Goal: Information Seeking & Learning: Check status

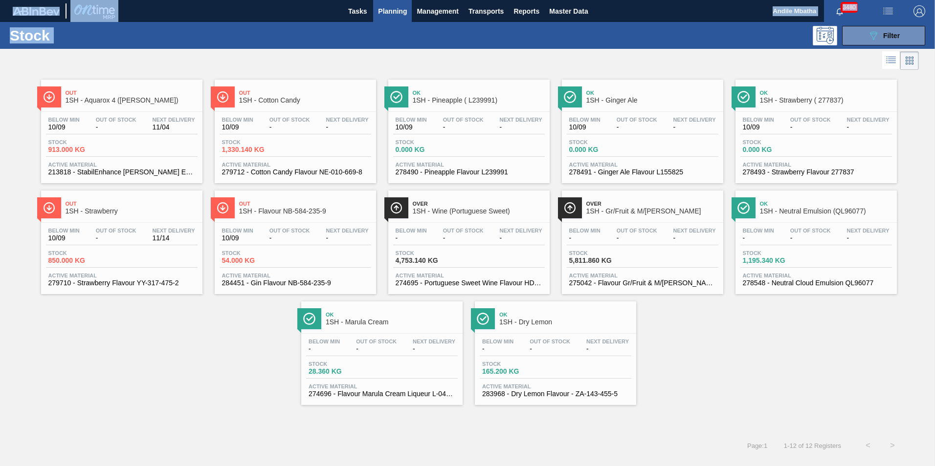
click at [129, 117] on span "Out Of Stock" at bounding box center [116, 120] width 41 height 6
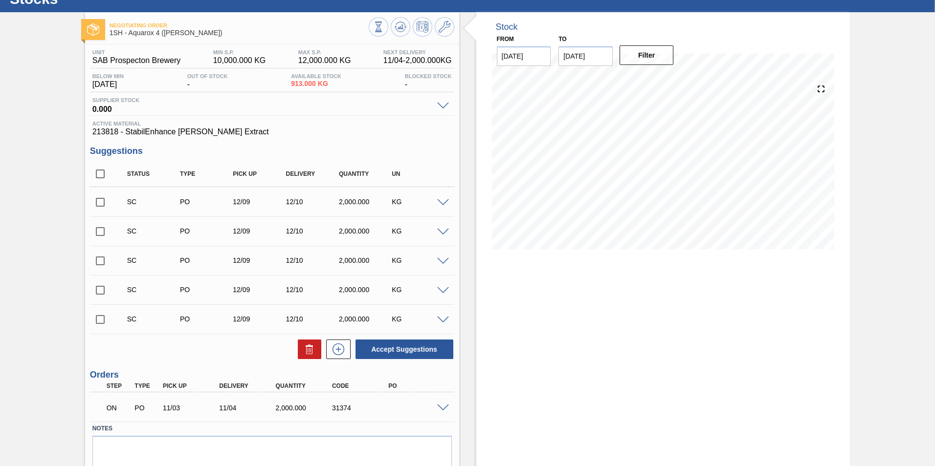
scroll to position [72, 0]
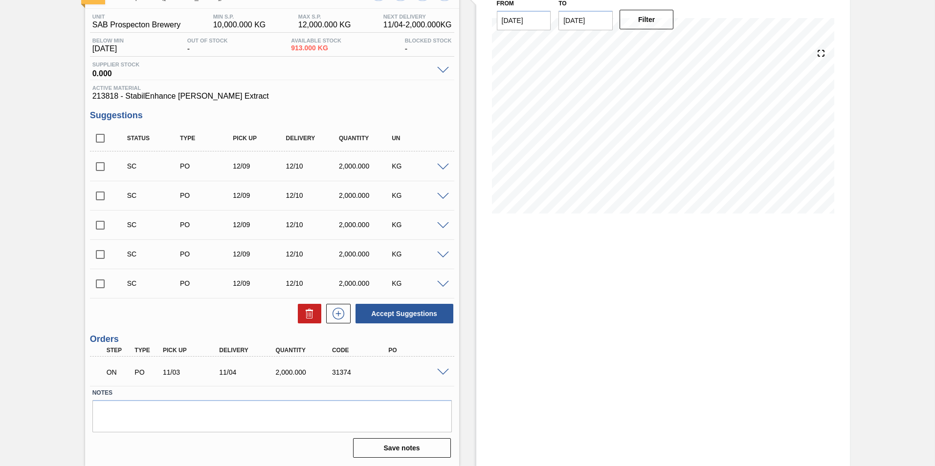
click at [444, 360] on span at bounding box center [443, 372] width 12 height 7
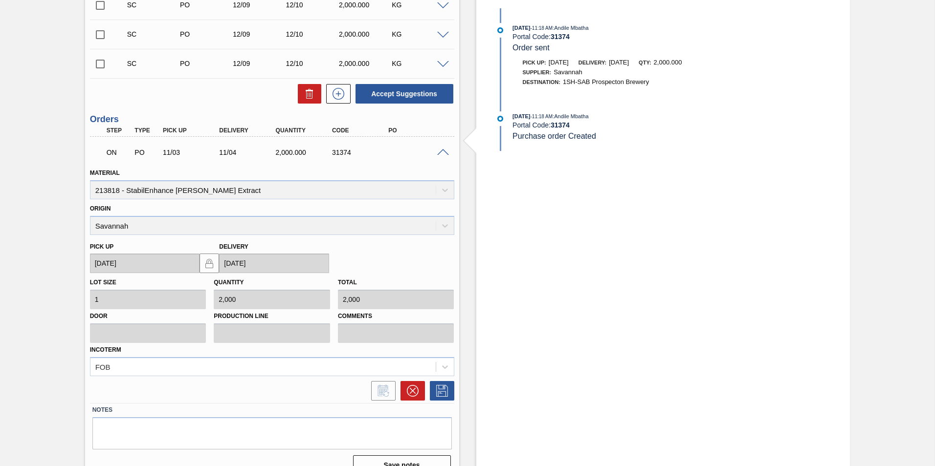
scroll to position [250, 0]
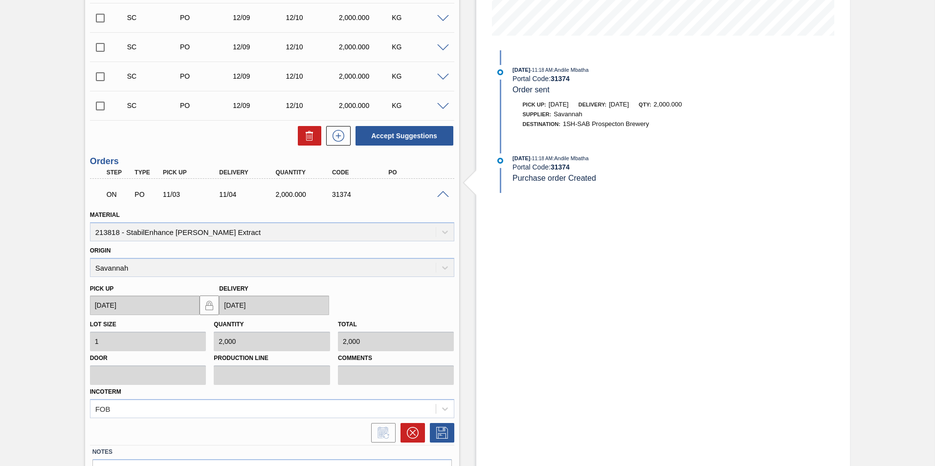
click at [441, 195] on span at bounding box center [443, 194] width 12 height 7
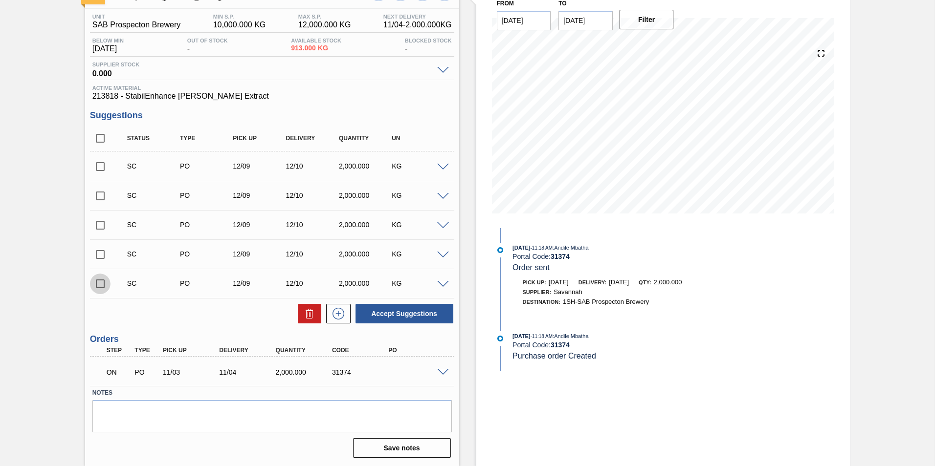
click at [97, 284] on input "checkbox" at bounding box center [100, 284] width 21 height 21
click at [392, 321] on button "Accept Suggestions" at bounding box center [404, 314] width 98 height 20
checkbox input "false"
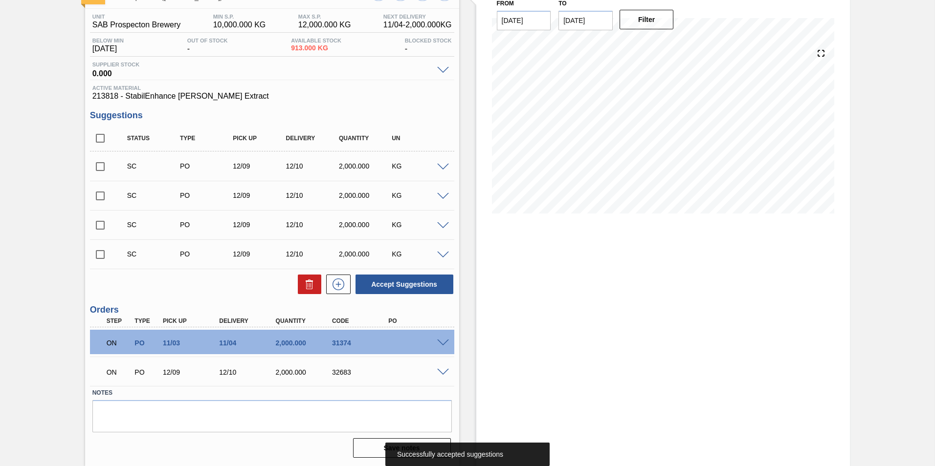
click at [443, 360] on span at bounding box center [443, 372] width 12 height 7
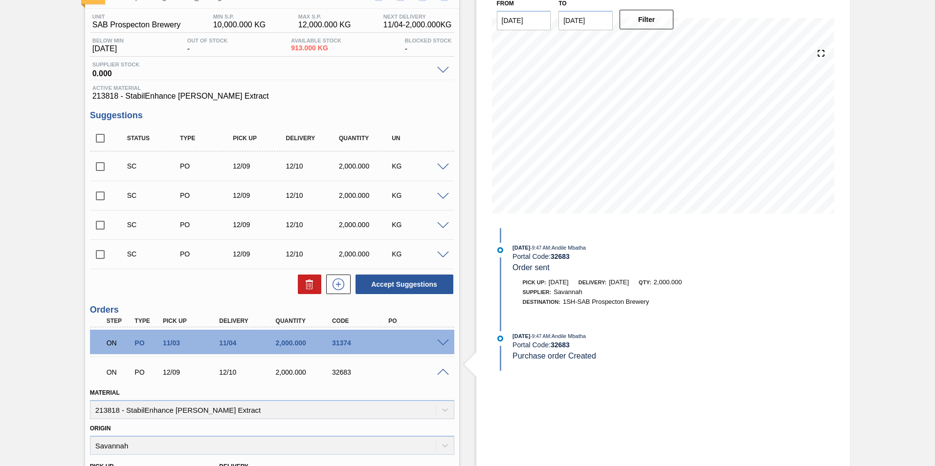
click at [444, 360] on span at bounding box center [443, 372] width 12 height 7
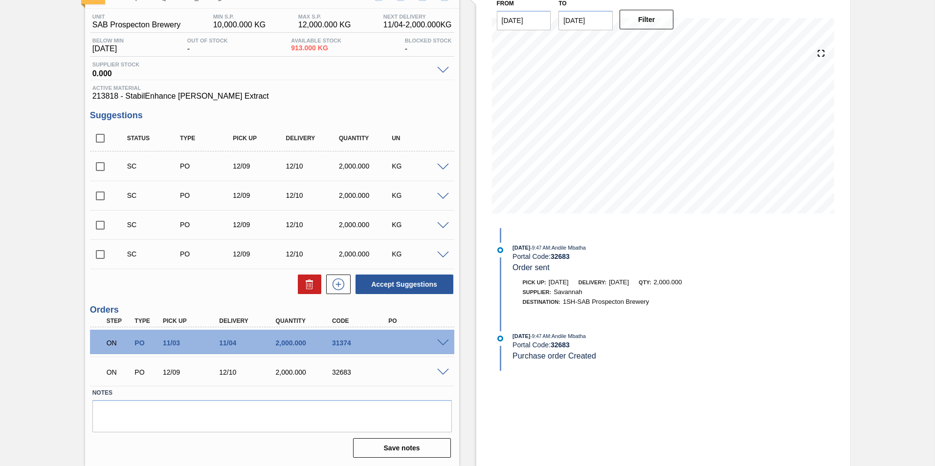
click at [441, 344] on span at bounding box center [443, 343] width 12 height 7
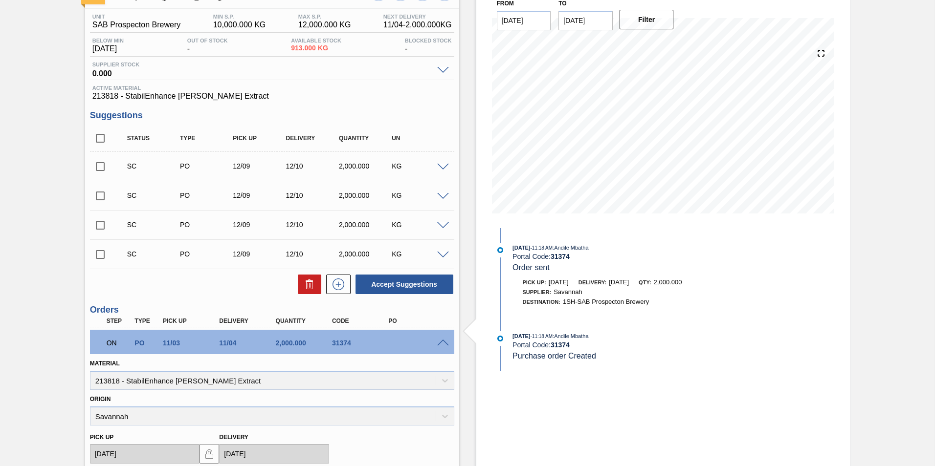
click at [447, 340] on span at bounding box center [443, 343] width 12 height 7
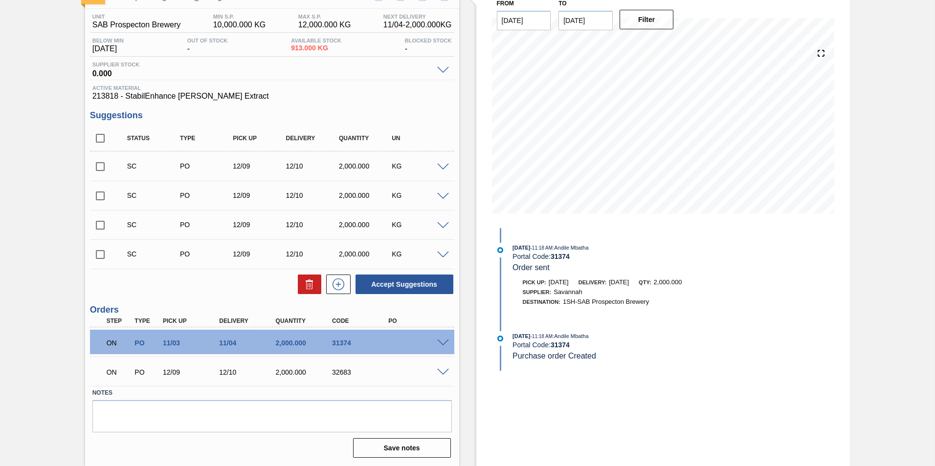
drag, startPoint x: 445, startPoint y: 344, endPoint x: 440, endPoint y: 351, distance: 9.5
click at [445, 344] on span at bounding box center [443, 343] width 12 height 7
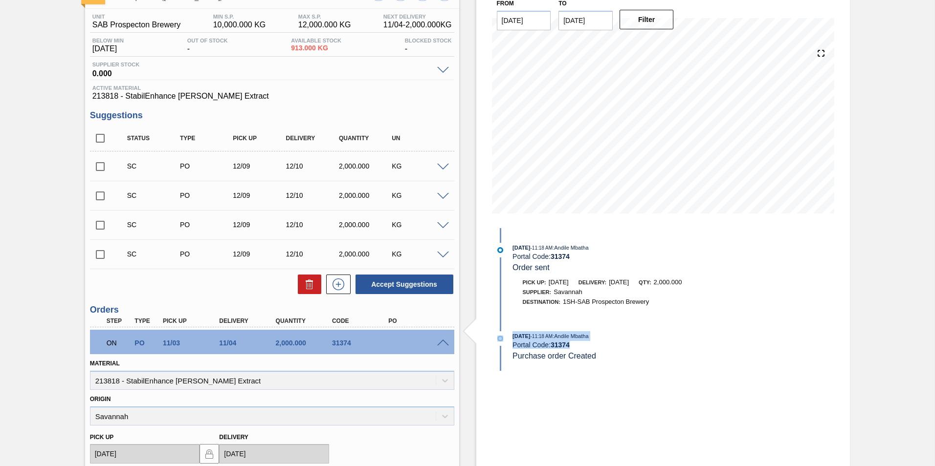
drag, startPoint x: 933, startPoint y: 316, endPoint x: 932, endPoint y: 368, distance: 52.3
click at [746, 360] on div "Negotiating Order 1SH - Aquarox 4 ([PERSON_NAME]) Unit SAB Prospecton Brewery M…" at bounding box center [467, 340] width 935 height 727
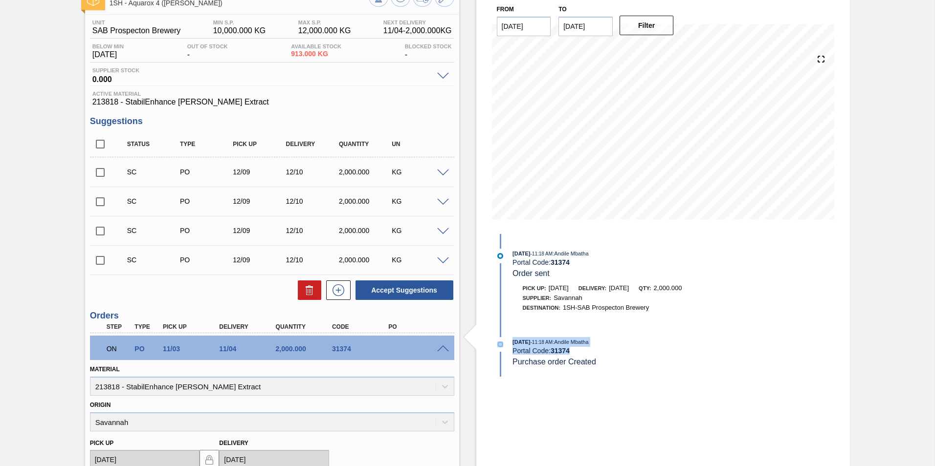
scroll to position [38, 0]
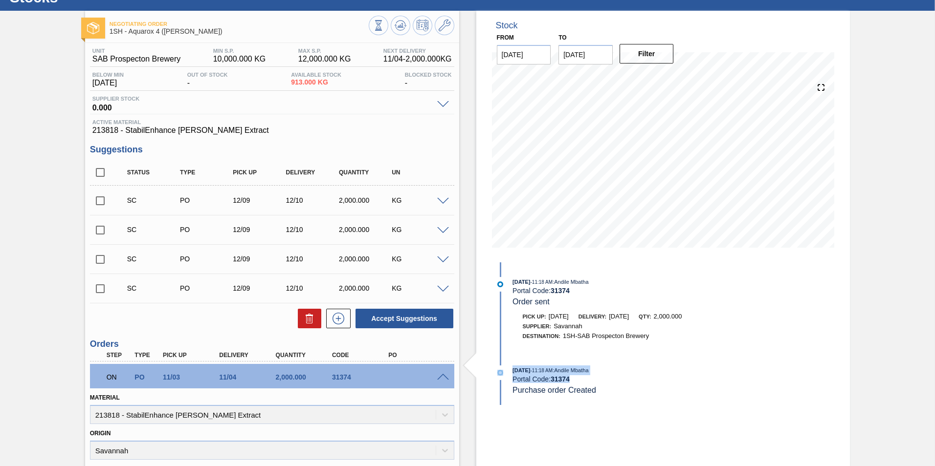
click at [669, 360] on div "Portal Code: 31374" at bounding box center [628, 379] width 232 height 8
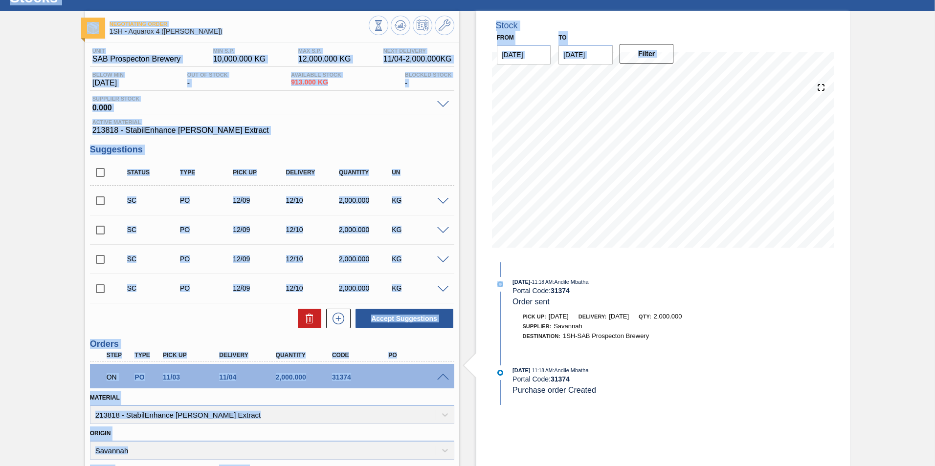
drag, startPoint x: 933, startPoint y: 256, endPoint x: 936, endPoint y: 188, distance: 68.0
click at [746, 0] on html "Tasks Planning Management Transports Reports Master Data Andile Mbatha 3480 Mar…" at bounding box center [467, 0] width 935 height 0
click at [334, 136] on div "Unit SAB Prospecton Brewery MIN S.P. 10,000.000 KG MAX S.P. 12,000.000 KG Next …" at bounding box center [272, 388] width 374 height 690
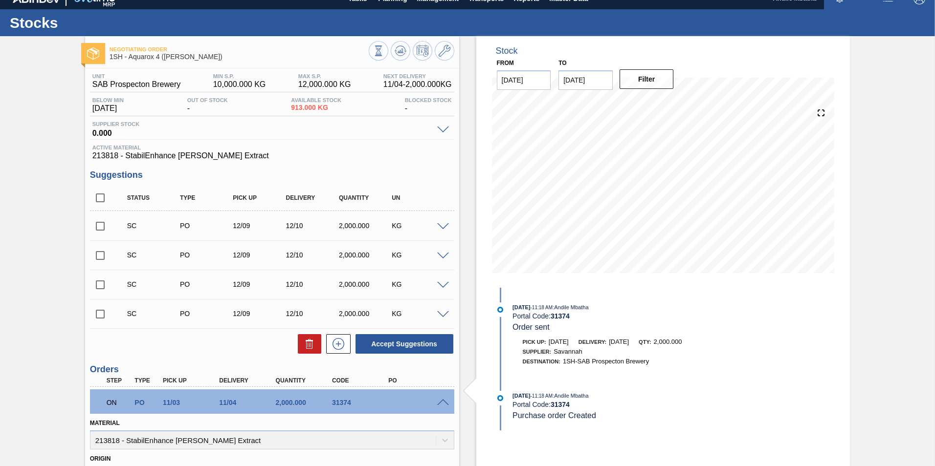
scroll to position [0, 0]
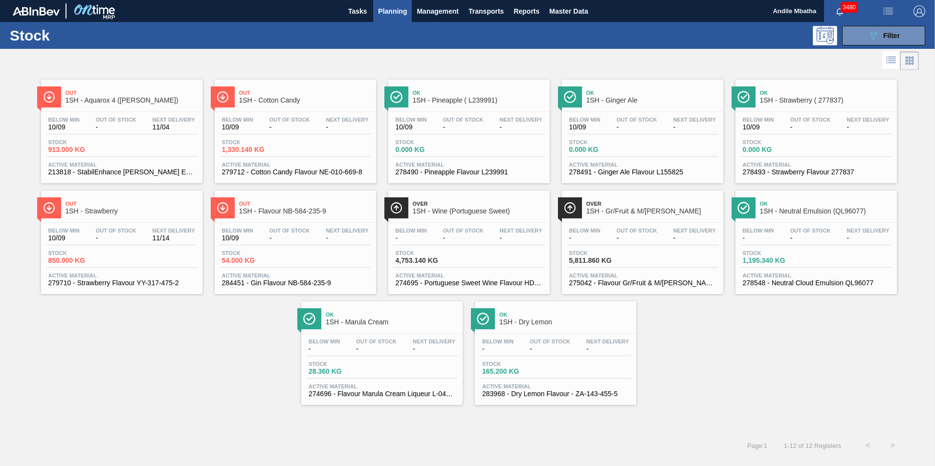
click at [609, 221] on div "Over 1SH - Gr/Fruit & M/[PERSON_NAME] Below Min - Out Of Stock - Next Delivery …" at bounding box center [642, 243] width 161 height 104
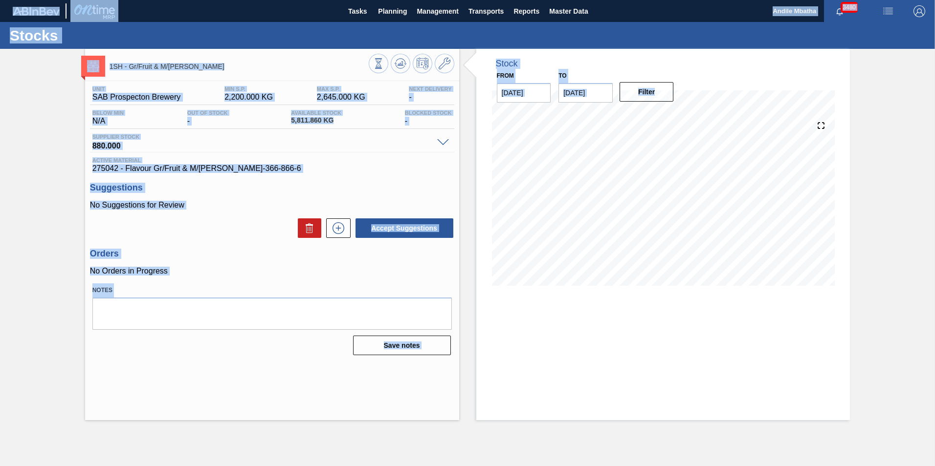
drag, startPoint x: 934, startPoint y: 202, endPoint x: 936, endPoint y: 164, distance: 38.2
click at [746, 0] on html "Tasks Planning Management Transports Reports Master Data Andile Mbatha 3480 Mar…" at bounding box center [467, 0] width 935 height 0
click at [353, 163] on span "Active Material" at bounding box center [271, 160] width 359 height 6
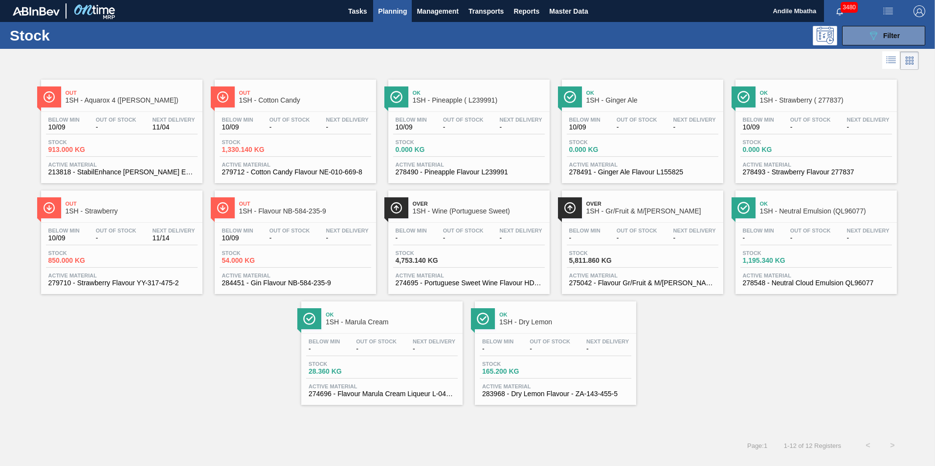
click at [272, 132] on div "Below Min 10/09 Out Of Stock - Next Delivery -" at bounding box center [295, 126] width 152 height 18
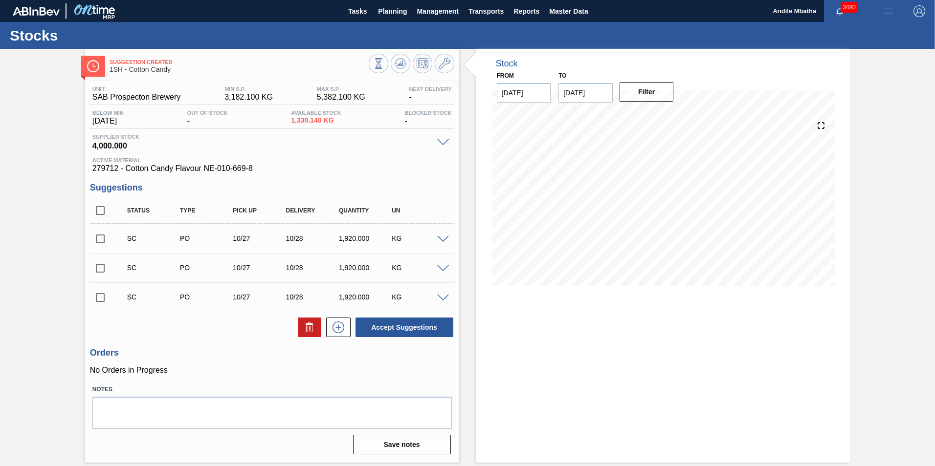
click at [442, 300] on span at bounding box center [443, 298] width 12 height 7
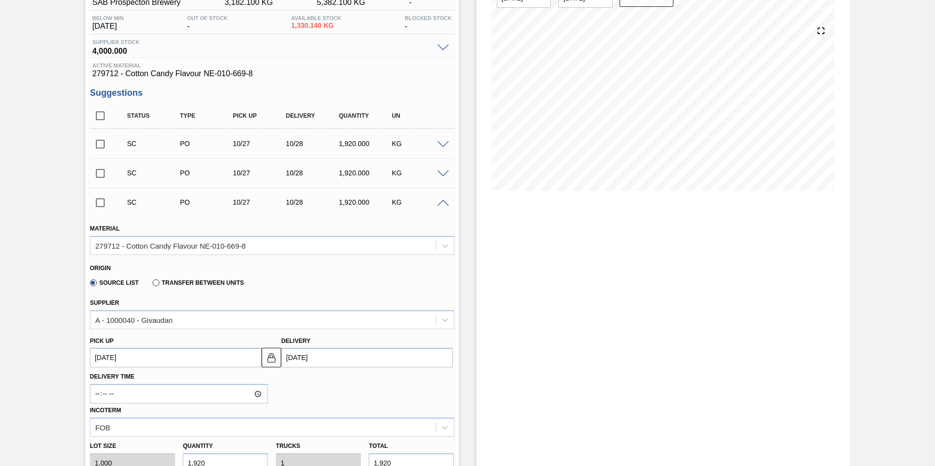
scroll to position [147, 0]
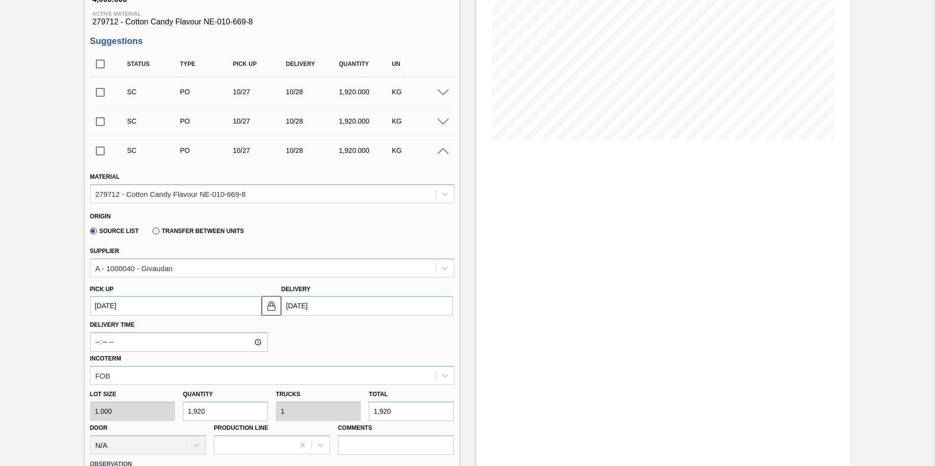
click at [441, 151] on span at bounding box center [443, 151] width 12 height 7
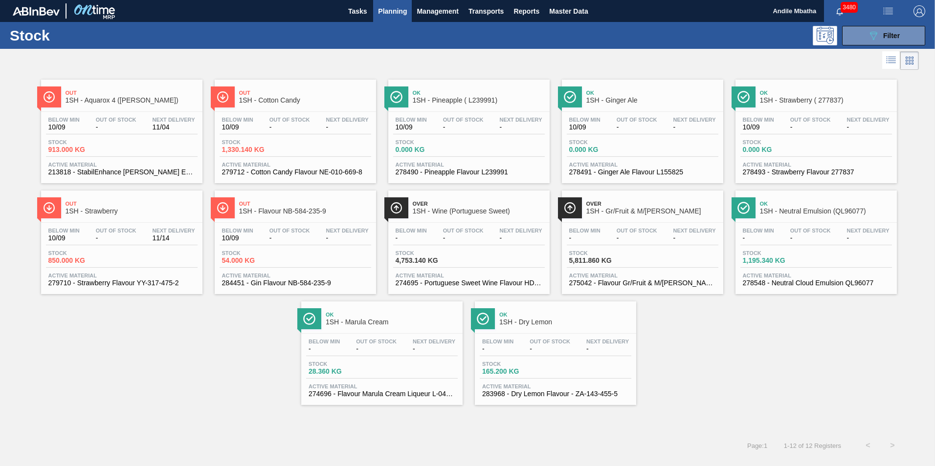
click at [313, 136] on div "Below Min 10/09 Out Of Stock - Next Delivery - Stock 1,330.140 KG Active Materi…" at bounding box center [295, 145] width 161 height 66
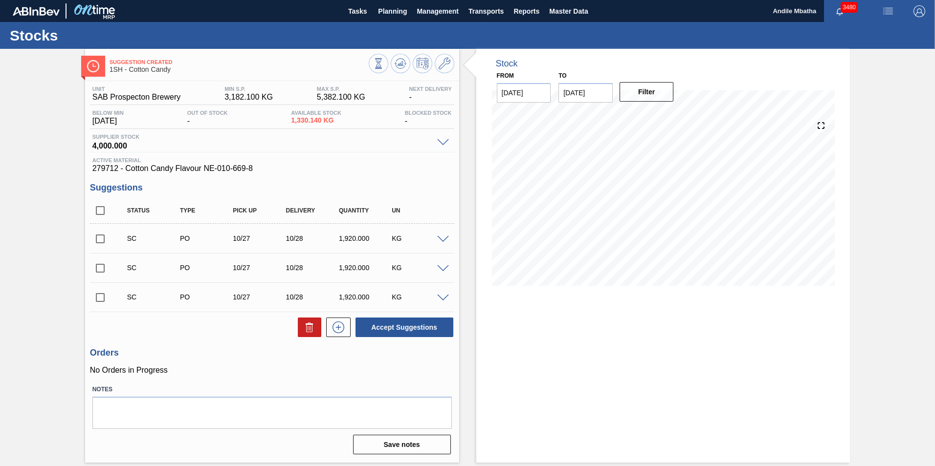
click at [442, 298] on span at bounding box center [443, 298] width 12 height 7
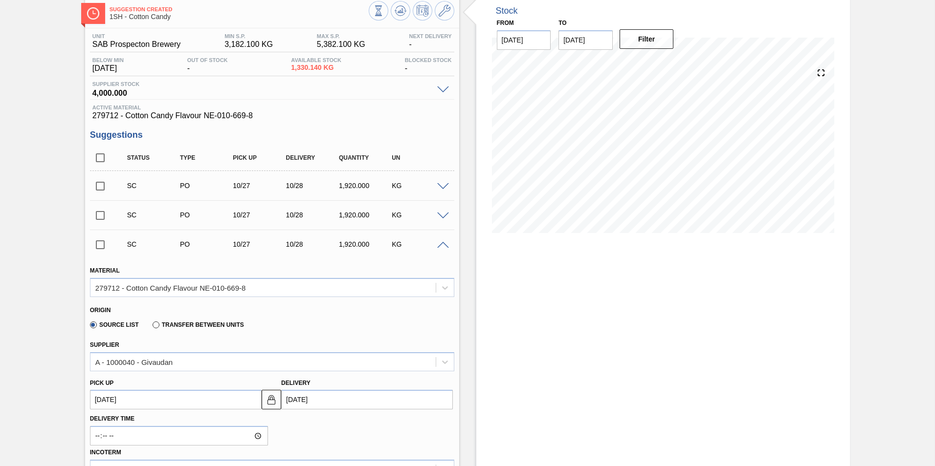
scroll to position [98, 0]
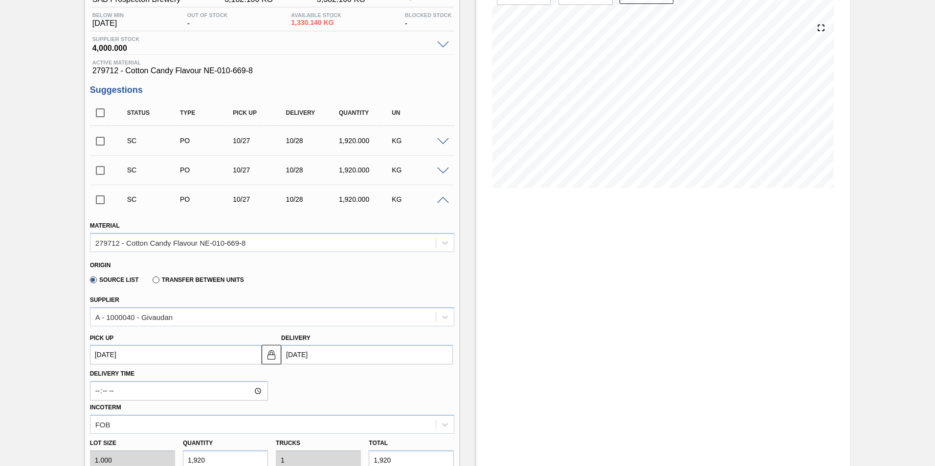
click at [440, 202] on span at bounding box center [443, 200] width 12 height 7
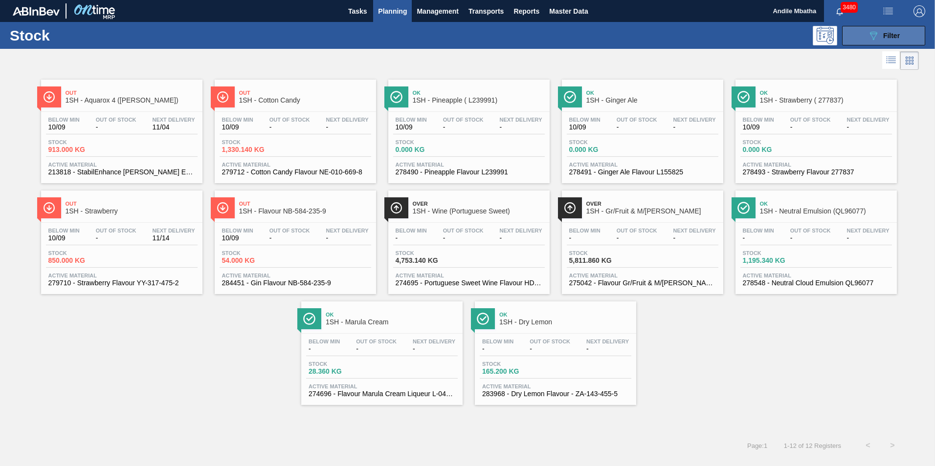
click at [746, 39] on div "089F7B8B-B2A5-4AFE-B5C0-19BA573D28AC Filter" at bounding box center [883, 36] width 32 height 12
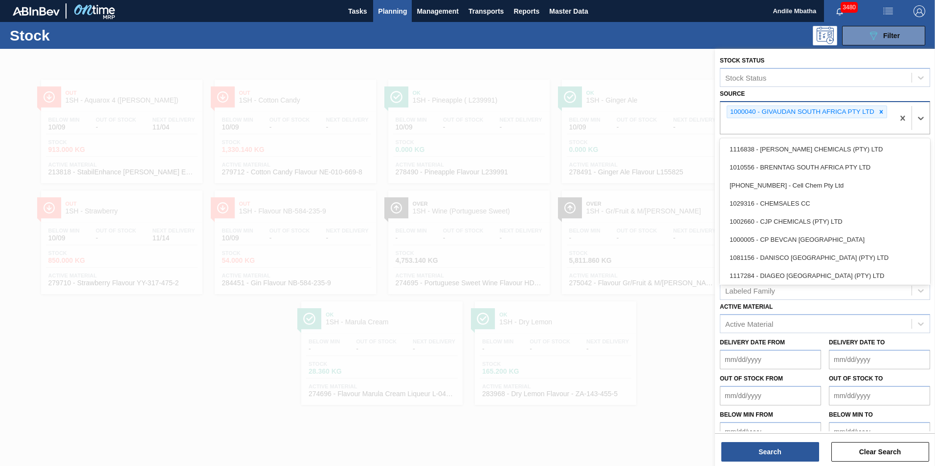
drag, startPoint x: 856, startPoint y: 111, endPoint x: 735, endPoint y: 125, distance: 121.5
drag, startPoint x: 735, startPoint y: 125, endPoint x: 736, endPoint y: 111, distance: 13.2
drag, startPoint x: 736, startPoint y: 111, endPoint x: 918, endPoint y: 163, distance: 189.5
click at [746, 163] on div "1010556 - BRENNTAG SOUTH AFRICA PTY LTD" at bounding box center [824, 167] width 210 height 18
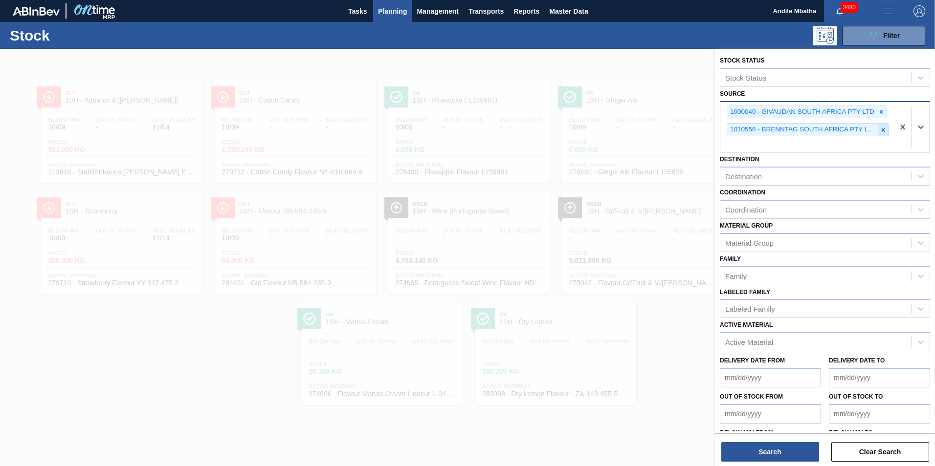
click at [746, 129] on icon at bounding box center [882, 130] width 7 height 7
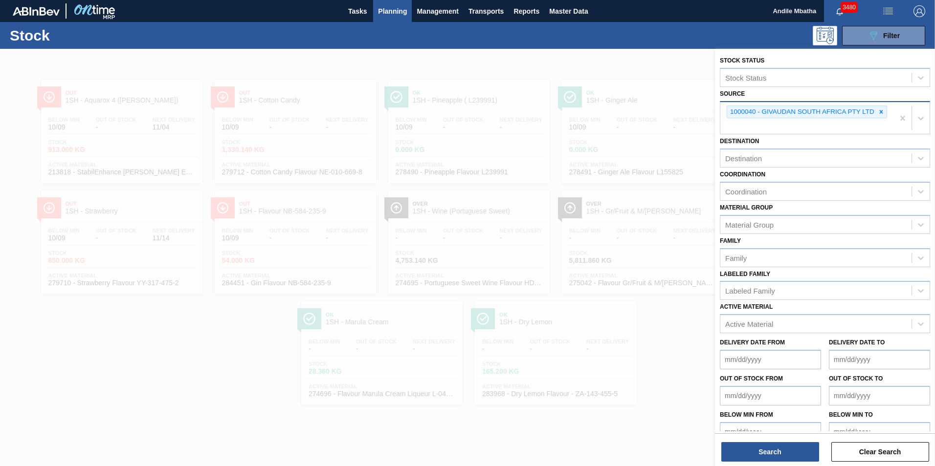
click at [215, 305] on div at bounding box center [467, 282] width 935 height 466
